Goal: Task Accomplishment & Management: Complete application form

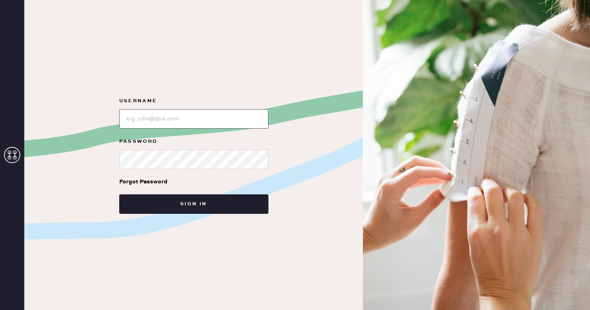
click at [207, 125] on input "loginName" at bounding box center [193, 118] width 149 height 19
type input "reformationscottsdale"
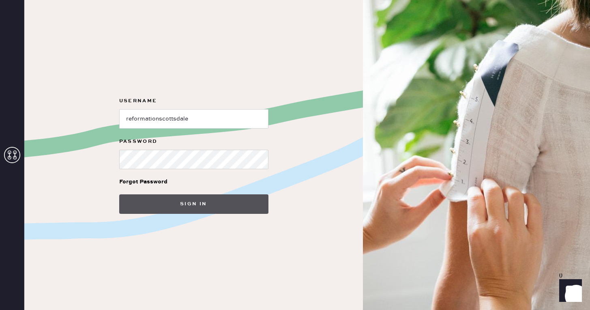
click at [196, 204] on button "Sign in" at bounding box center [193, 203] width 149 height 19
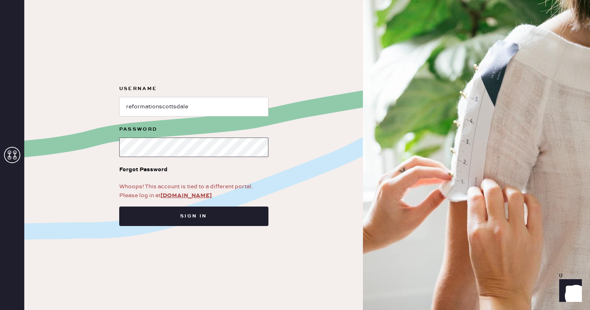
click at [119, 206] on button "Sign in" at bounding box center [193, 215] width 149 height 19
click at [116, 188] on form "Username Password Forgot Password Whoops! This account is tied to a different p…" at bounding box center [194, 155] width 162 height 142
click at [184, 194] on link "[DOMAIN_NAME]" at bounding box center [185, 195] width 51 height 7
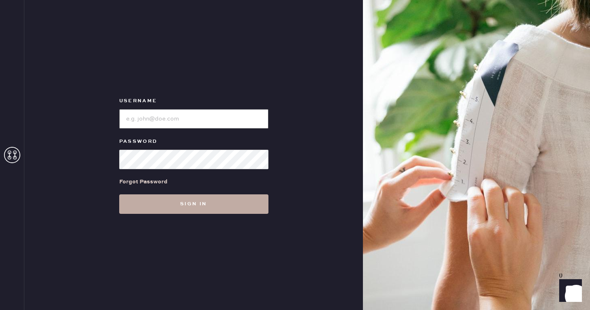
type input "reformationscottsdale"
click at [202, 198] on button "Sign in" at bounding box center [193, 203] width 149 height 19
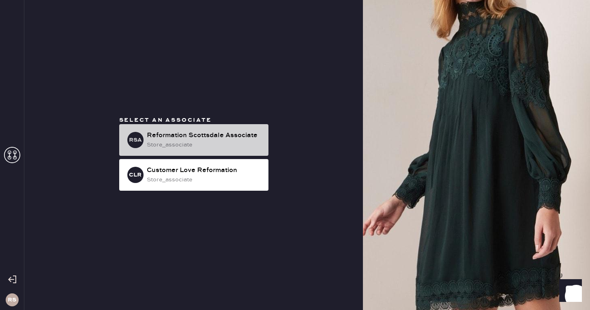
click at [220, 145] on div "store_associate" at bounding box center [204, 144] width 115 height 9
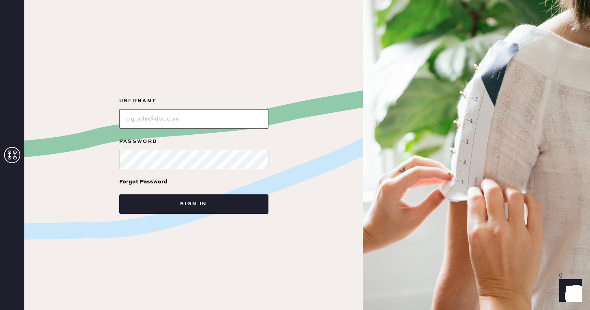
click at [158, 123] on input "loginName" at bounding box center [193, 118] width 149 height 19
type input "reformationscottsdale"
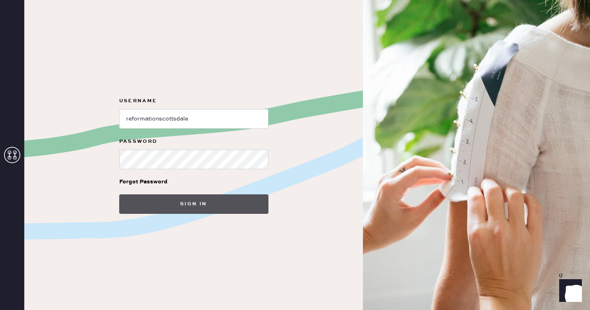
click at [175, 207] on button "Sign in" at bounding box center [193, 203] width 149 height 19
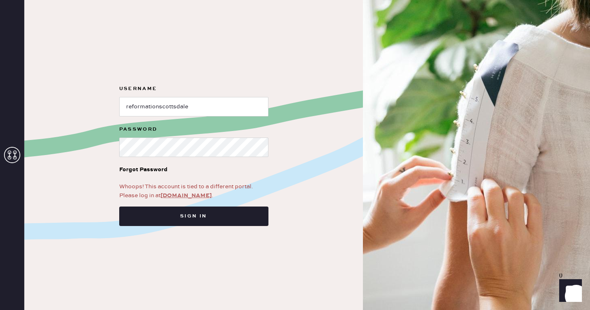
click at [187, 194] on link "[DOMAIN_NAME]" at bounding box center [185, 195] width 51 height 7
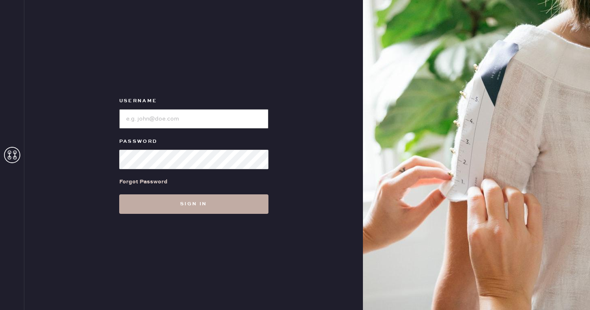
type input "reformationscottsdale"
click at [207, 207] on button "Sign in" at bounding box center [193, 203] width 149 height 19
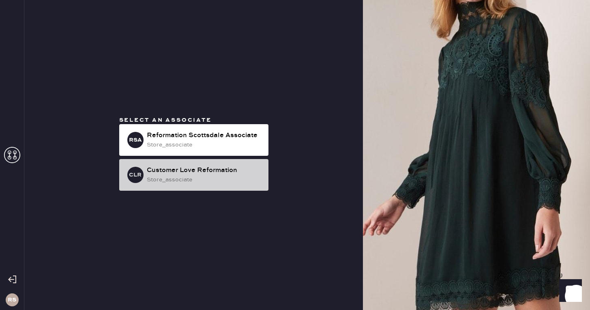
click at [216, 182] on div "store_associate" at bounding box center [204, 179] width 115 height 9
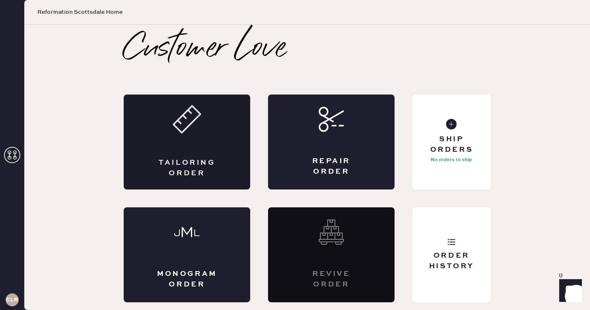
click at [208, 141] on div "Tailoring Order" at bounding box center [187, 141] width 126 height 95
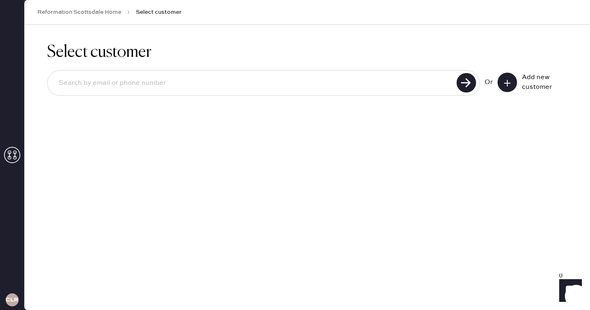
click at [220, 95] on div at bounding box center [263, 83] width 432 height 26
click at [217, 81] on input at bounding box center [253, 83] width 402 height 19
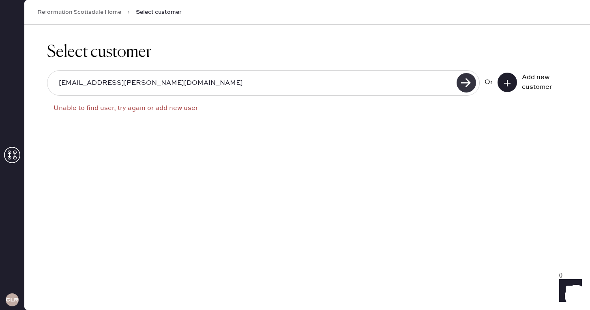
click at [461, 77] on use at bounding box center [465, 82] width 19 height 19
click at [239, 85] on input "hailey.detrick@gmail.co" at bounding box center [253, 83] width 402 height 19
click at [465, 90] on use at bounding box center [465, 82] width 19 height 19
click at [246, 94] on div "hailey.detrick@gmail.co" at bounding box center [263, 83] width 432 height 26
click at [219, 88] on input "hailey.detrick@gmail.co" at bounding box center [253, 83] width 402 height 19
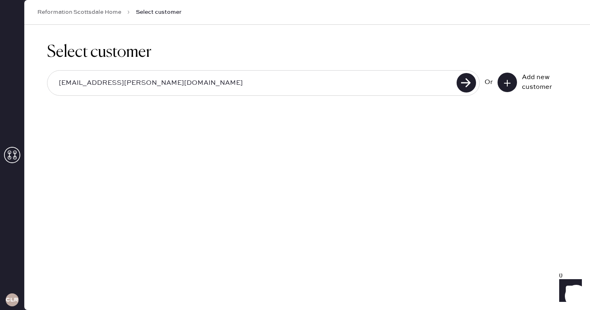
type input "hailey.detrick@gmail.com"
click at [515, 83] on button at bounding box center [506, 82] width 19 height 19
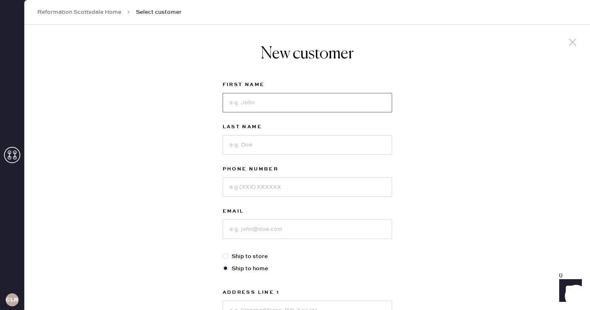
click at [329, 94] on input at bounding box center [306, 102] width 169 height 19
type input "Hailey"
click at [314, 135] on input at bounding box center [306, 144] width 169 height 19
type input "Detrick"
click at [308, 194] on input at bounding box center [306, 186] width 169 height 19
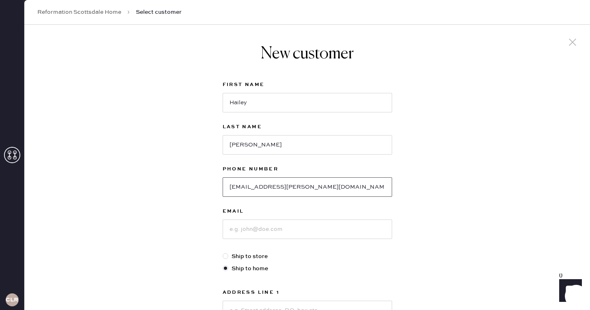
drag, startPoint x: 319, startPoint y: 189, endPoint x: 211, endPoint y: 186, distance: 108.6
click at [211, 186] on div "New customer First Name Hailey Last Name Detrick Phone Number hailey.detrick@gm…" at bounding box center [306, 276] width 565 height 502
type input "hailey.detrick@gmail.com"
click at [261, 235] on input at bounding box center [306, 228] width 169 height 19
paste input "hailey.detrick@gmail.com"
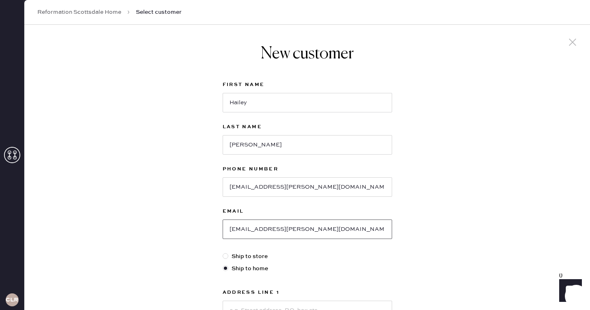
type input "hailey.detrick@gmail.com"
drag, startPoint x: 314, startPoint y: 179, endPoint x: 256, endPoint y: 186, distance: 58.3
click at [256, 186] on input "hailey.detrick@gmail.com" at bounding box center [306, 186] width 169 height 19
drag, startPoint x: 320, startPoint y: 188, endPoint x: 207, endPoint y: 186, distance: 112.7
click at [207, 186] on div "New customer First Name Hailey Last Name Detrick Phone Number hailey.detrick@gm…" at bounding box center [306, 276] width 565 height 502
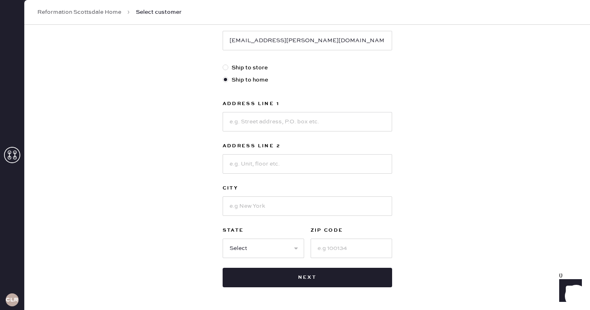
scroll to position [189, 0]
